Goal: Task Accomplishment & Management: Complete application form

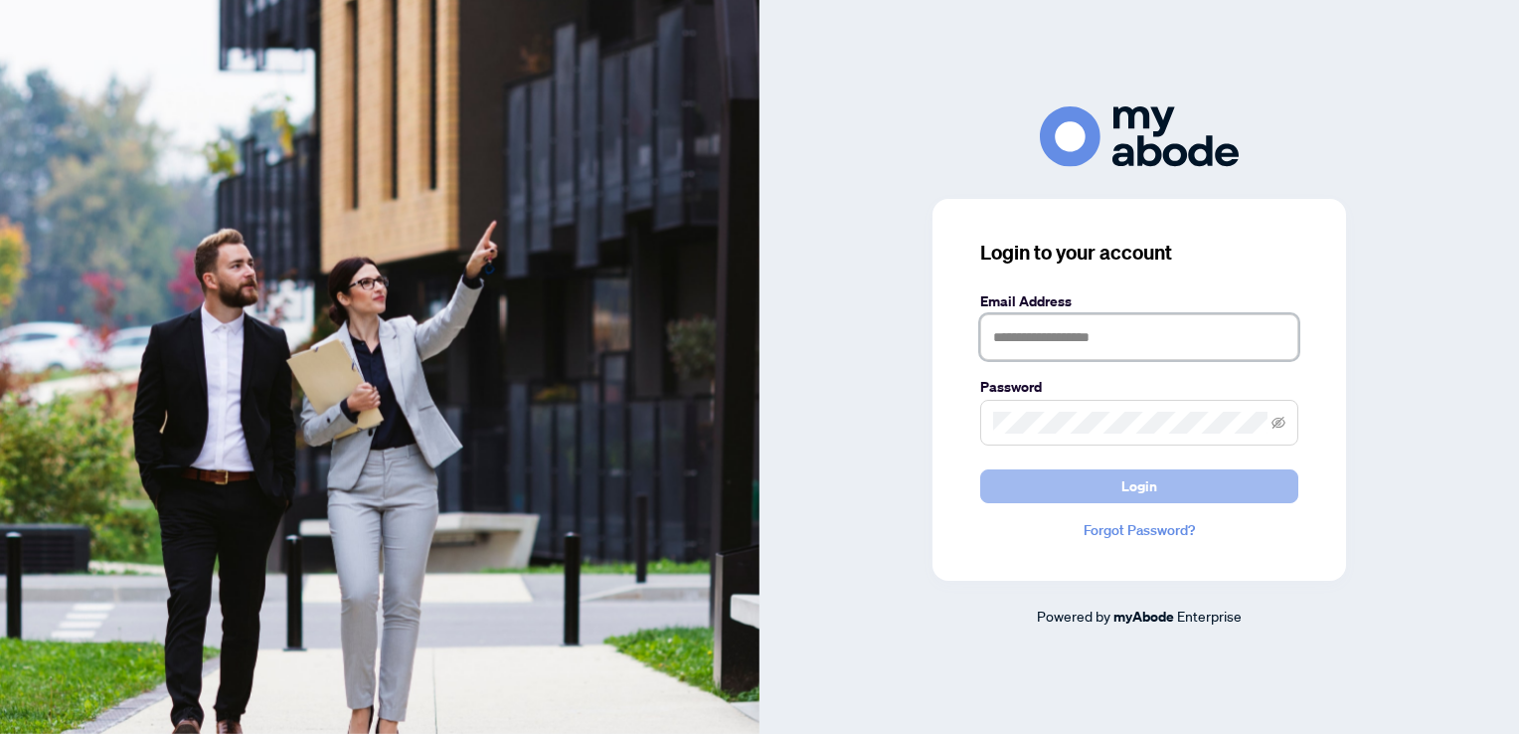
type input "**********"
click at [1122, 491] on span "Login" at bounding box center [1139, 486] width 36 height 32
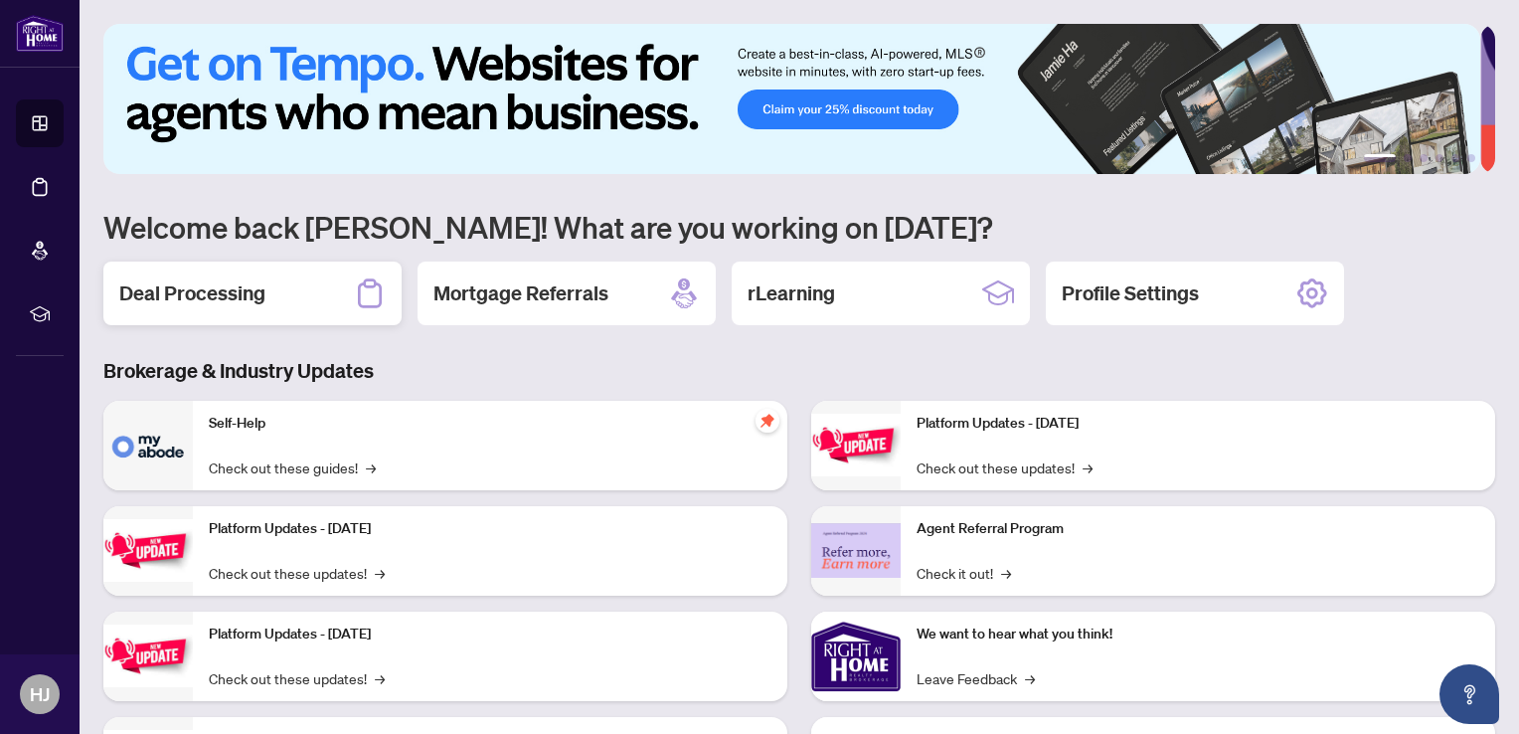
click at [322, 295] on div "Deal Processing" at bounding box center [252, 293] width 298 height 64
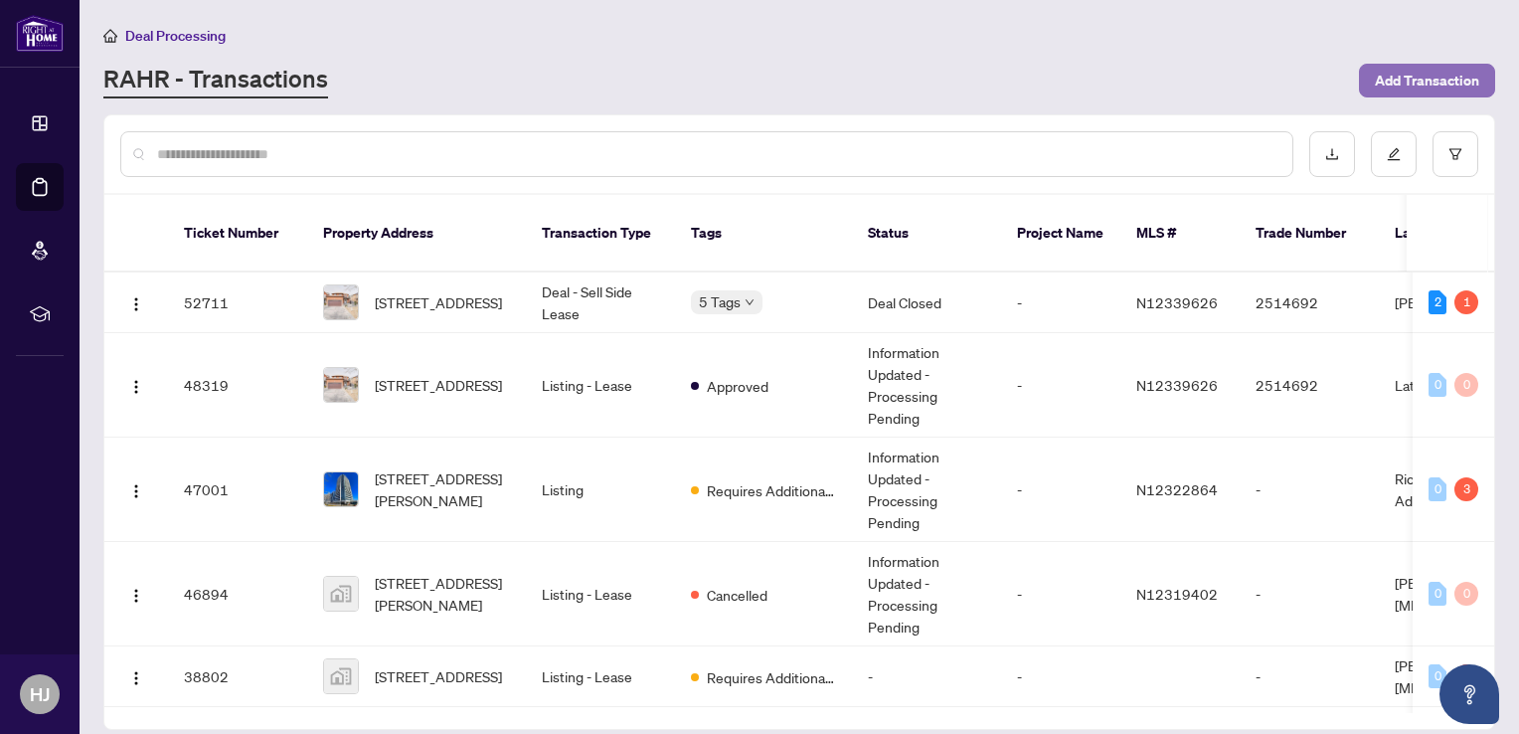
click at [1399, 86] on span "Add Transaction" at bounding box center [1427, 81] width 104 height 32
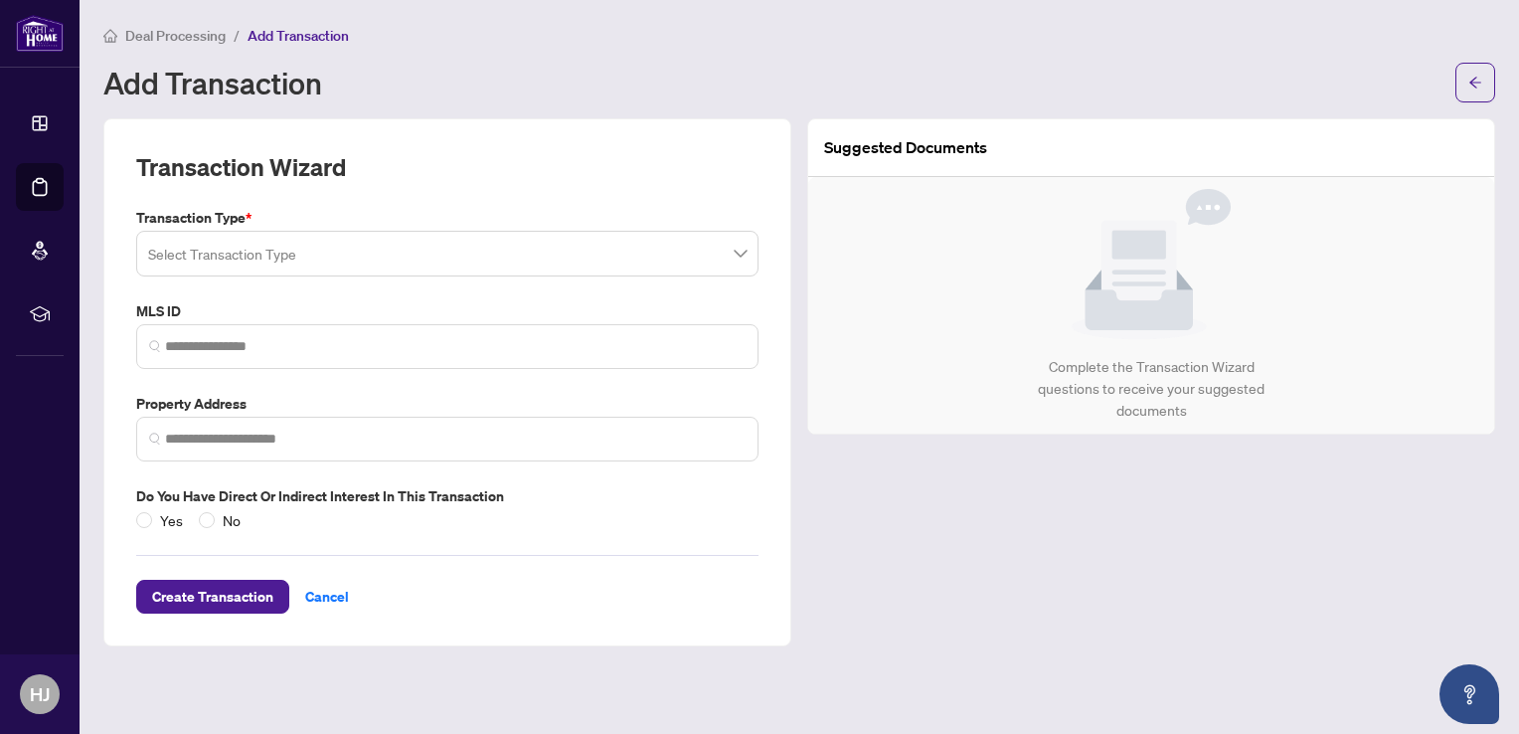
click at [741, 250] on span at bounding box center [447, 254] width 598 height 38
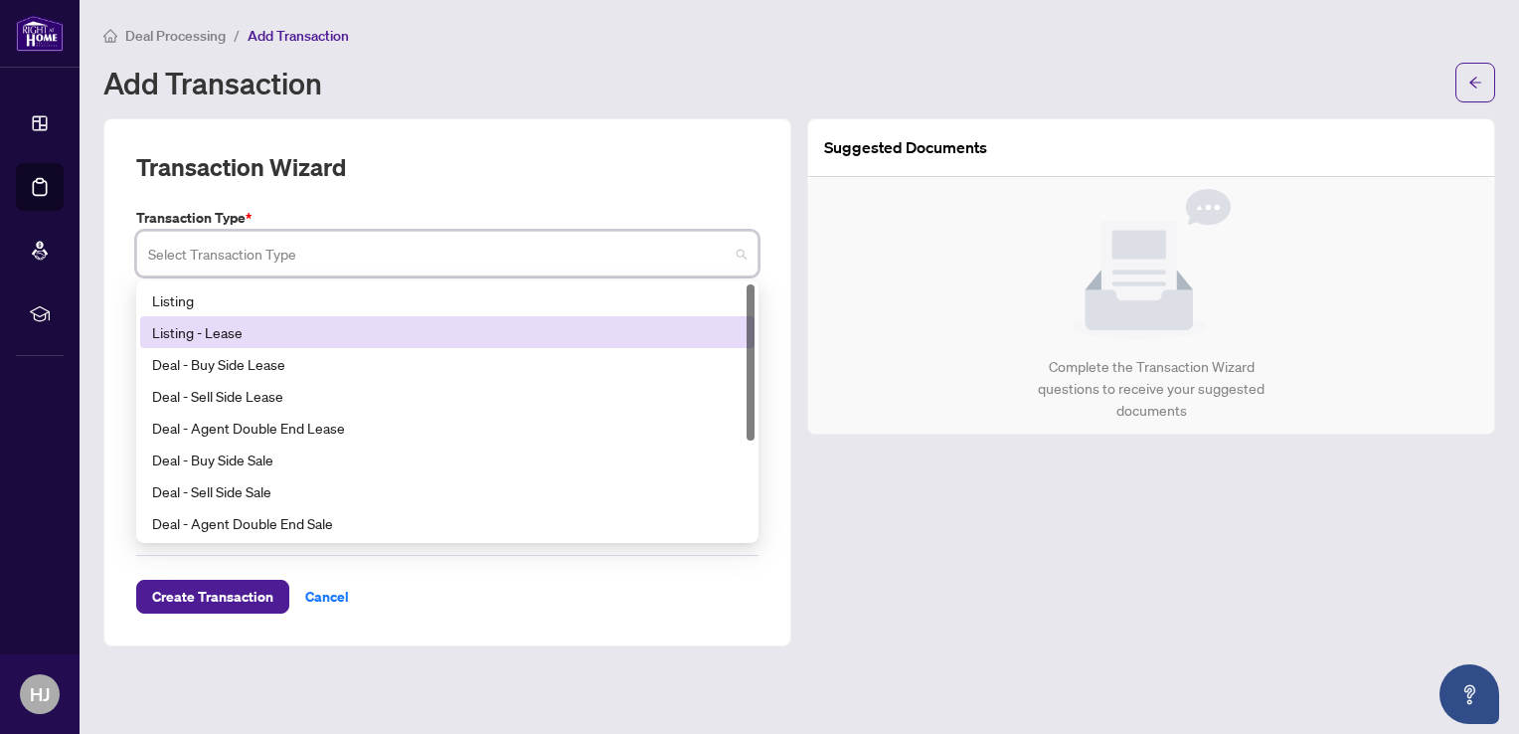
click at [234, 331] on div "Listing - Lease" at bounding box center [447, 332] width 590 height 22
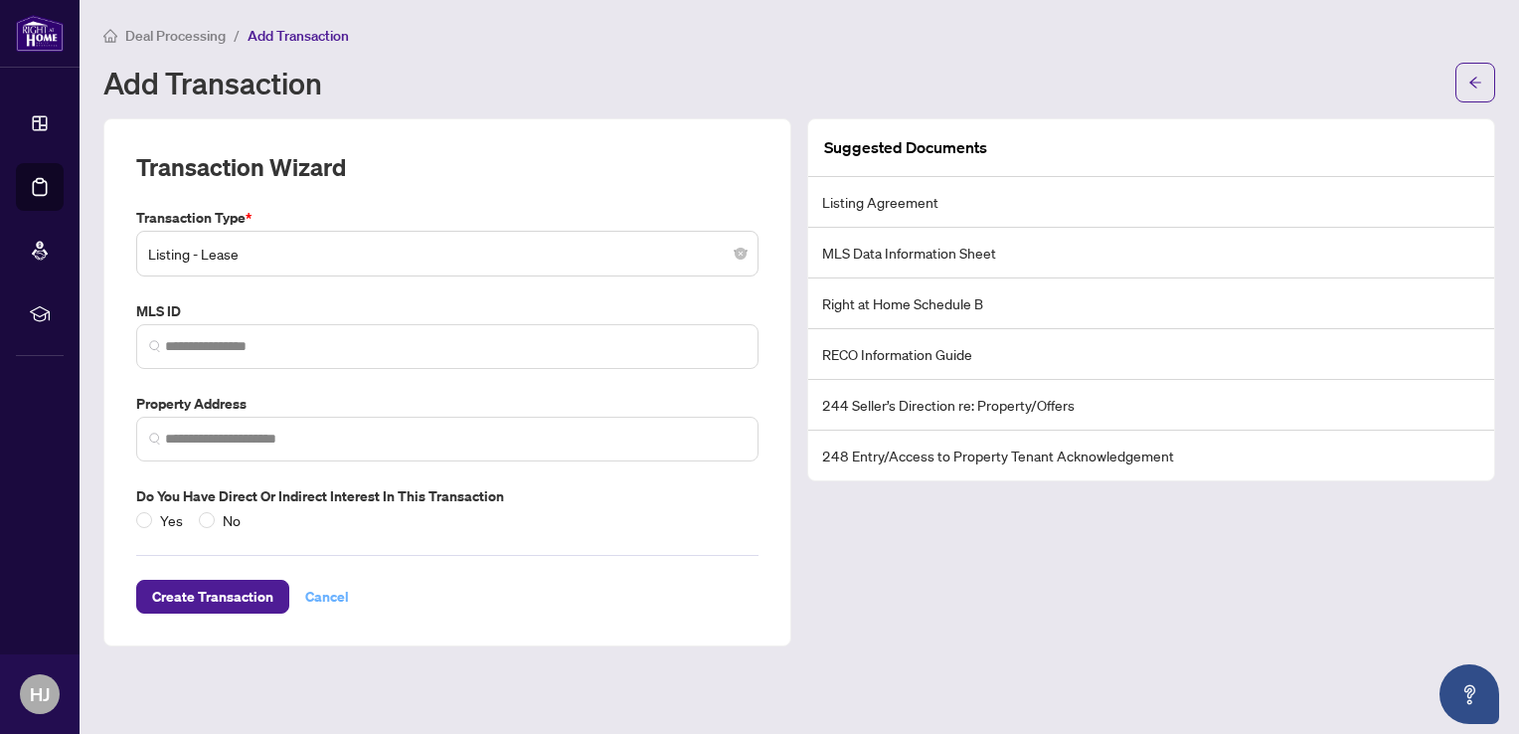
click at [330, 599] on span "Cancel" at bounding box center [327, 597] width 44 height 32
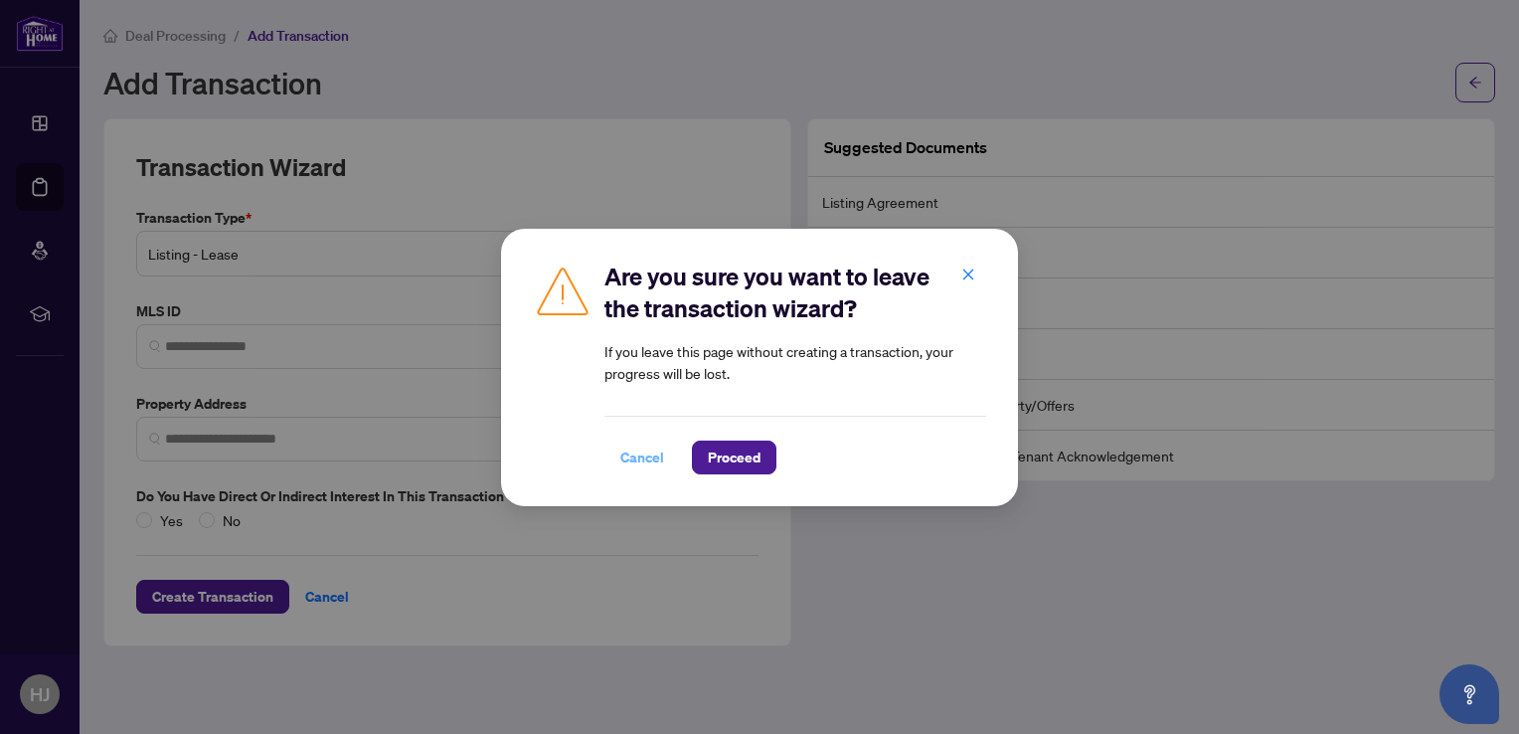
click at [649, 467] on span "Cancel" at bounding box center [642, 457] width 44 height 32
